Goal: Task Accomplishment & Management: Use online tool/utility

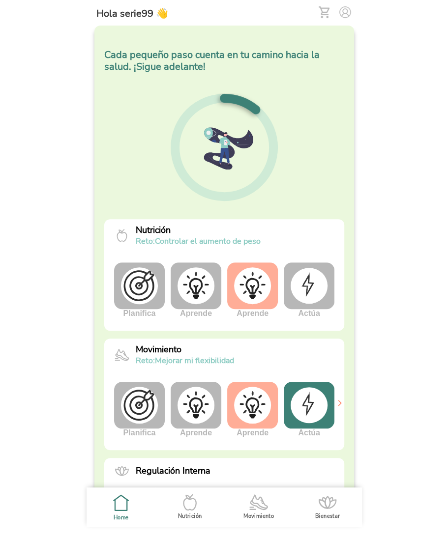
scroll to position [178, 0]
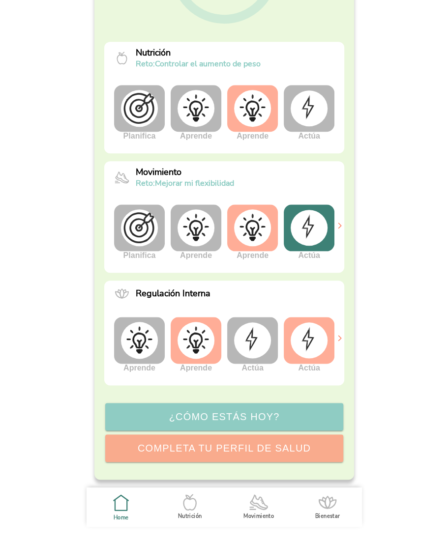
click at [313, 224] on img at bounding box center [308, 227] width 37 height 35
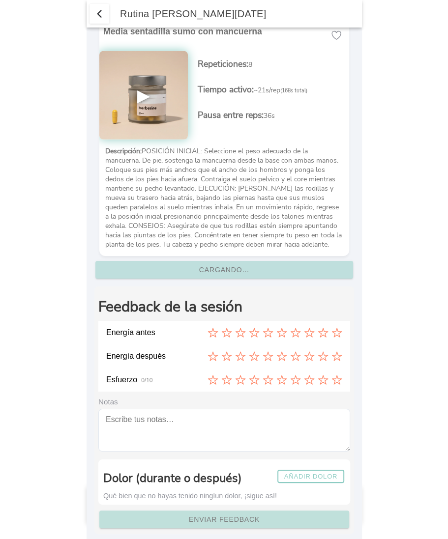
scroll to position [2371, 0]
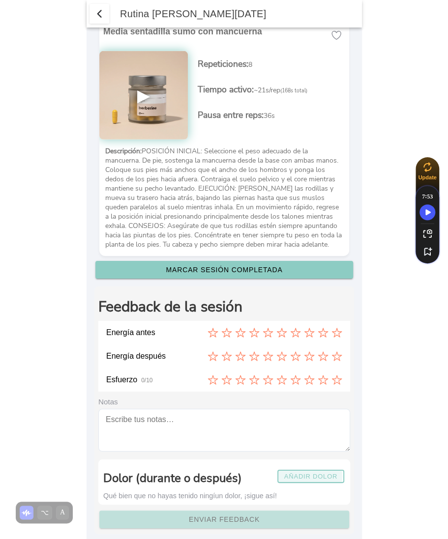
click at [309, 470] on button "Añadir dolor" at bounding box center [310, 476] width 67 height 13
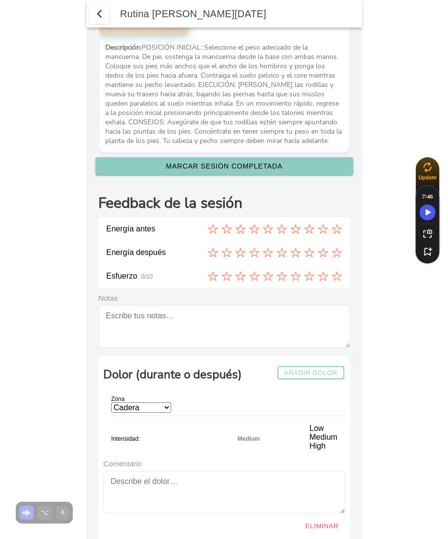
scroll to position [2538, 0]
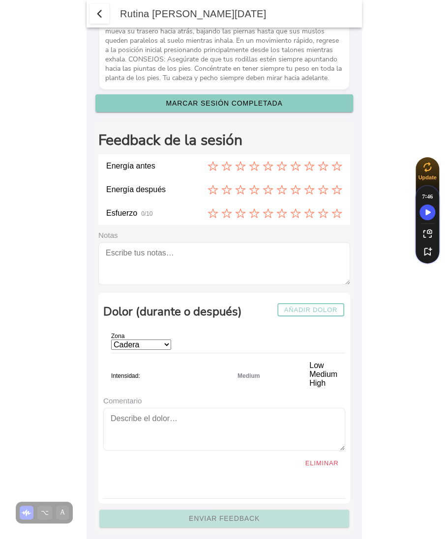
click at [138, 373] on span "Intensidad:" at bounding box center [125, 376] width 29 height 7
click at [255, 357] on div "Intensidad: Medium Low Medium High" at bounding box center [224, 372] width 226 height 30
click at [166, 340] on select "Cadera Cervicales Codo/Muñeca Dorsales Hombro Lumbares Rodilla Tobillo/Pie" at bounding box center [141, 345] width 60 height 10
click at [0, 0] on slot "Añadir dolor" at bounding box center [0, 0] width 0 height 0
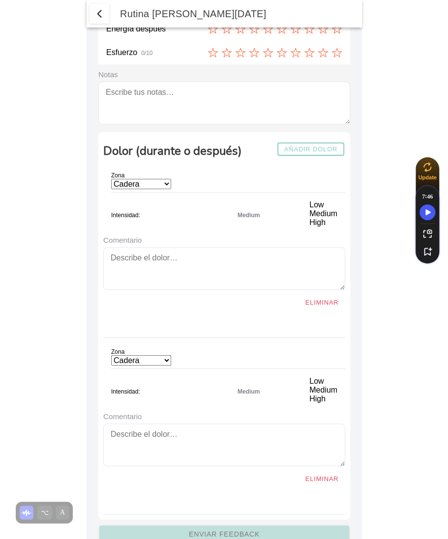
scroll to position [2715, 0]
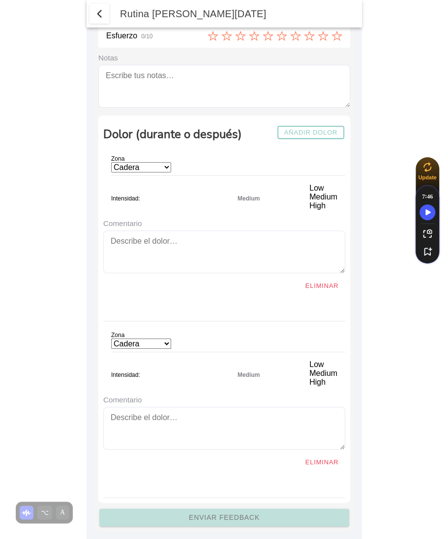
click at [319, 360] on ion-label "Low" at bounding box center [323, 364] width 28 height 9
click at [330, 369] on ion-label "Medium" at bounding box center [323, 373] width 28 height 9
click at [326, 378] on ion-label "High" at bounding box center [323, 382] width 28 height 9
click at [320, 360] on ion-label "Low" at bounding box center [323, 364] width 28 height 9
click at [335, 369] on ion-label "Medium" at bounding box center [323, 373] width 28 height 9
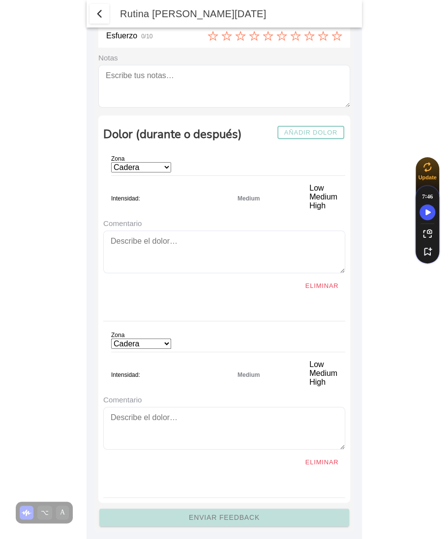
click at [319, 378] on ion-label "High" at bounding box center [323, 382] width 28 height 9
click at [323, 369] on ion-label "Medium" at bounding box center [323, 373] width 28 height 9
click at [321, 360] on ion-label "Low" at bounding box center [323, 364] width 28 height 9
click at [322, 378] on ion-label "High" at bounding box center [323, 382] width 28 height 9
